Goal: Find specific page/section: Find specific page/section

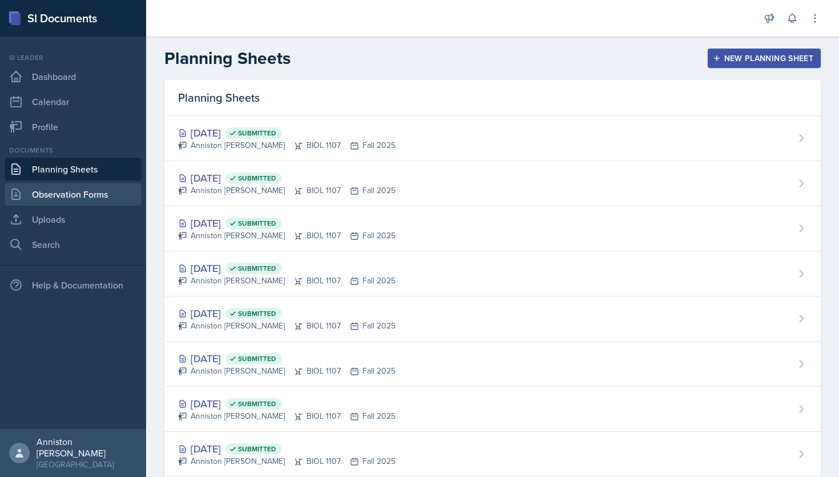
click at [54, 183] on link "Observation Forms" at bounding box center [73, 194] width 137 height 23
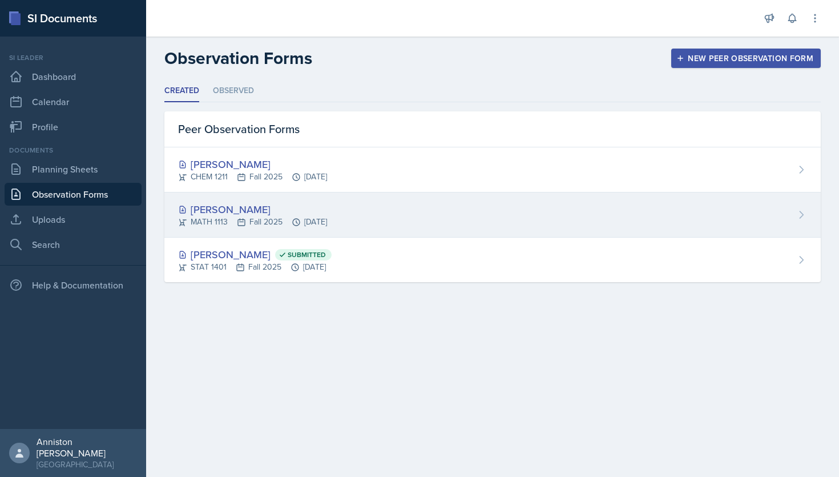
click at [258, 205] on div "[PERSON_NAME]" at bounding box center [252, 208] width 149 height 15
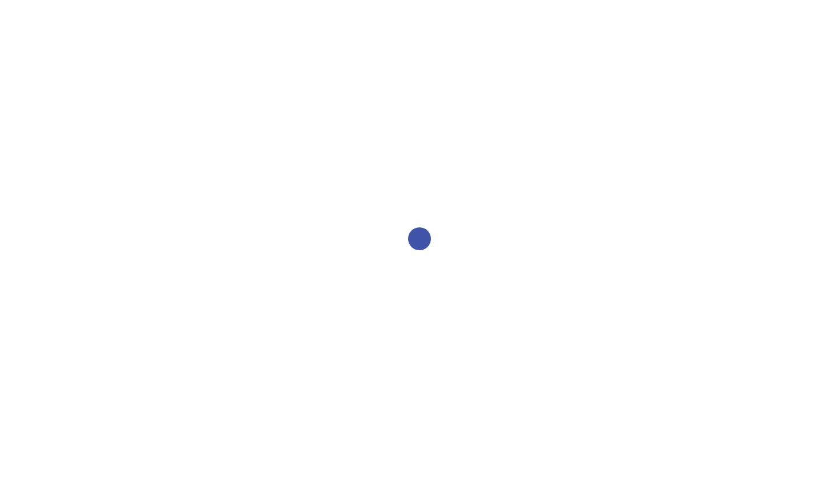
select select "2bed604d-1099-4043-b1bc-2365e8740244"
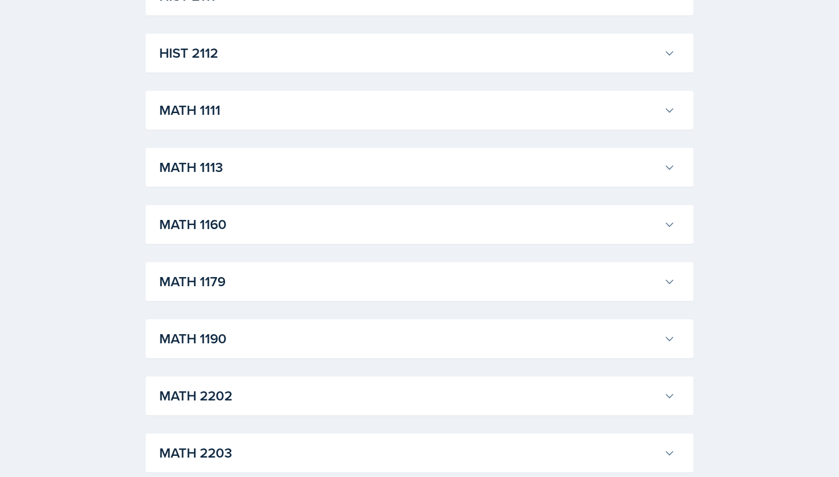
scroll to position [977, 0]
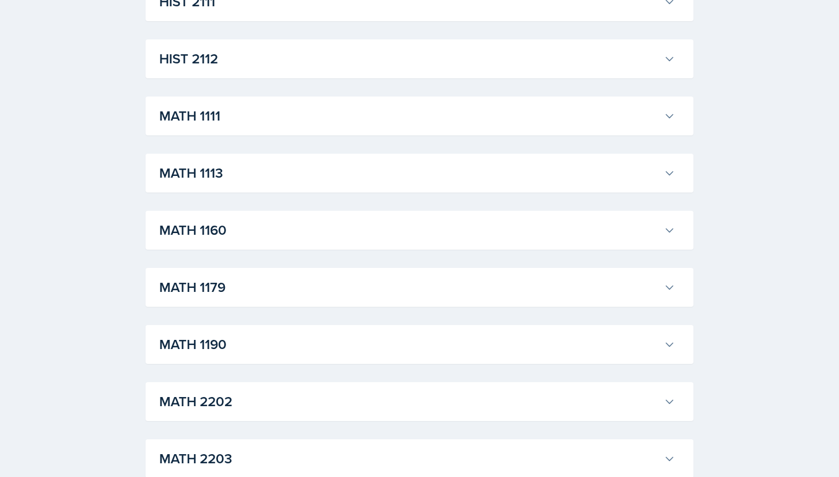
click at [633, 173] on h3 "MATH 1113" at bounding box center [409, 173] width 500 height 21
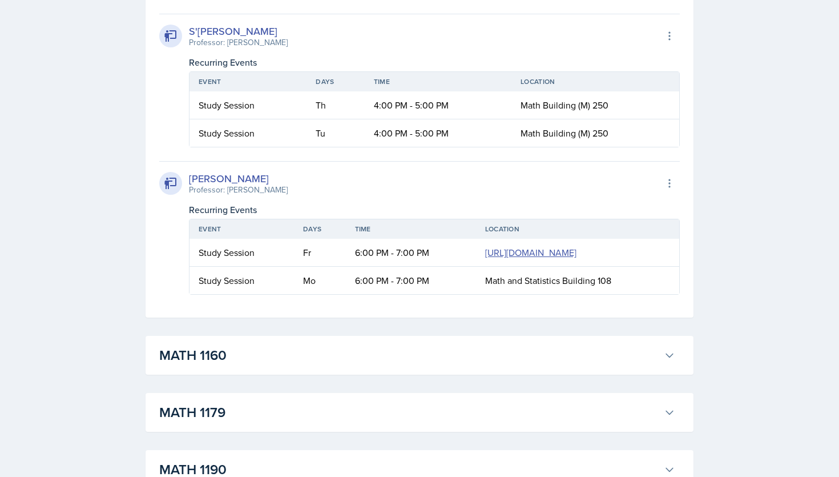
scroll to position [2145, 0]
